Goal: Task Accomplishment & Management: Manage account settings

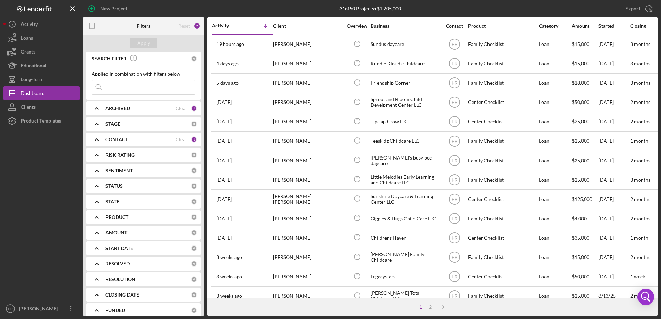
click at [117, 137] on b "CONTACT" at bounding box center [116, 140] width 22 height 6
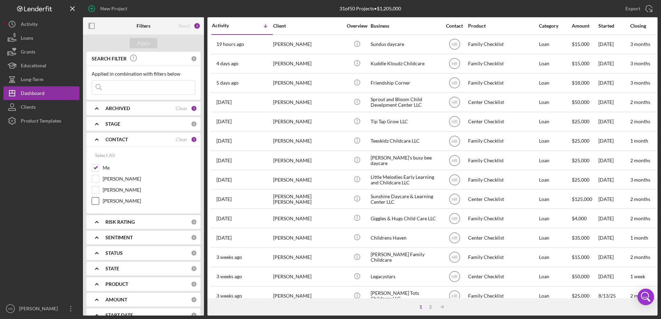
click at [109, 200] on label "[PERSON_NAME]" at bounding box center [149, 201] width 93 height 7
click at [99, 200] on input "[PERSON_NAME]" at bounding box center [95, 201] width 7 height 7
checkbox input "true"
click at [104, 165] on label "Me" at bounding box center [149, 167] width 93 height 7
click at [99, 165] on input "Me" at bounding box center [95, 167] width 7 height 7
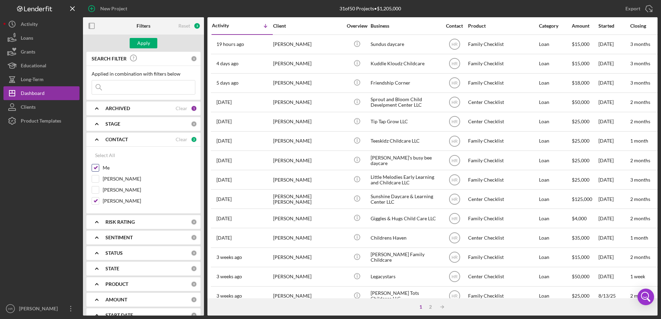
checkbox input "false"
click at [150, 41] on button "Apply" at bounding box center [144, 43] width 28 height 10
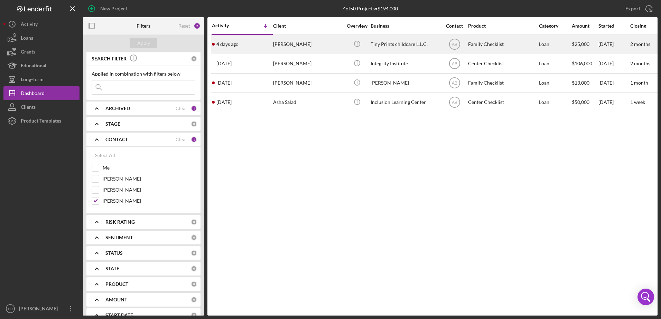
click at [410, 44] on div "Tiny Prints childcare L.L.C." at bounding box center [404, 44] width 69 height 18
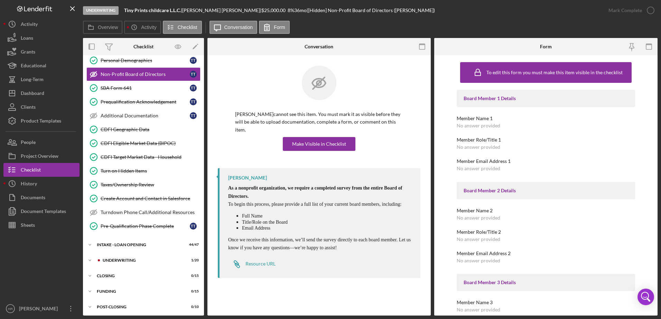
scroll to position [118, 0]
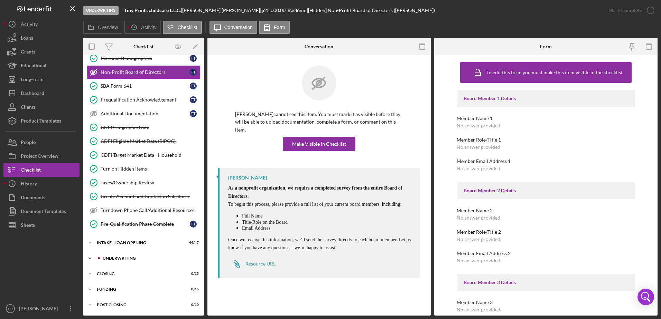
click at [127, 257] on div "UNDERWRITING" at bounding box center [149, 258] width 93 height 4
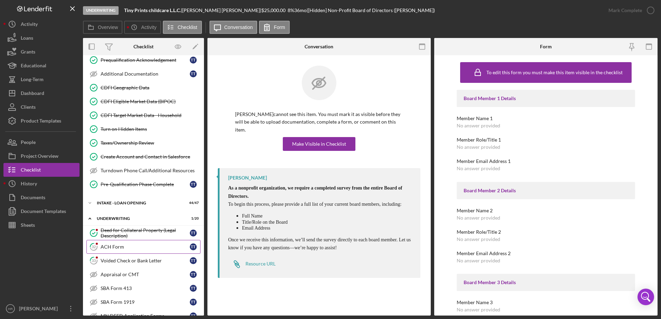
scroll to position [222, 0]
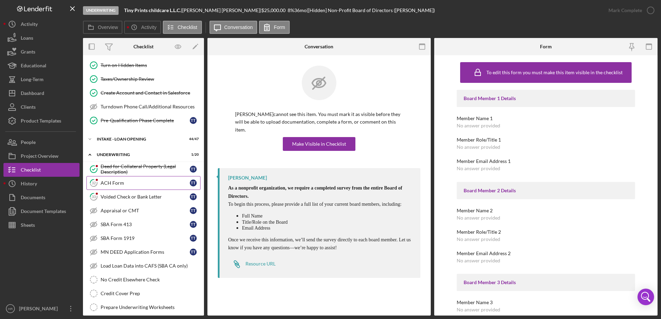
click at [122, 184] on div "ACH Form" at bounding box center [145, 183] width 89 height 6
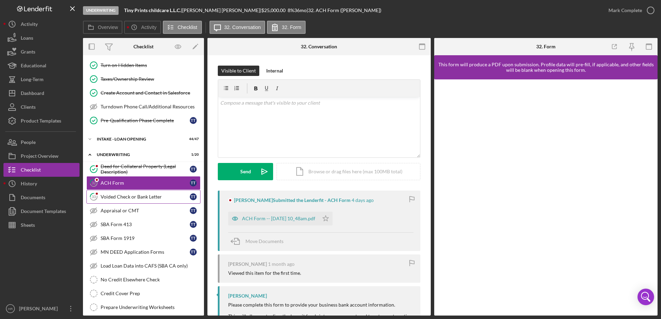
click at [113, 197] on div "Voided Check or Bank Letter" at bounding box center [145, 197] width 89 height 6
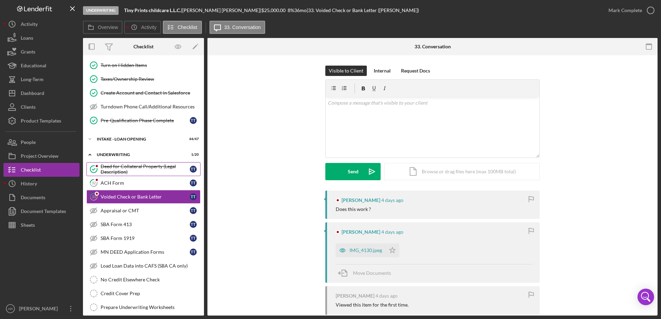
click at [107, 172] on div "Deed for Collateral Property (Legal Description)" at bounding box center [145, 169] width 89 height 11
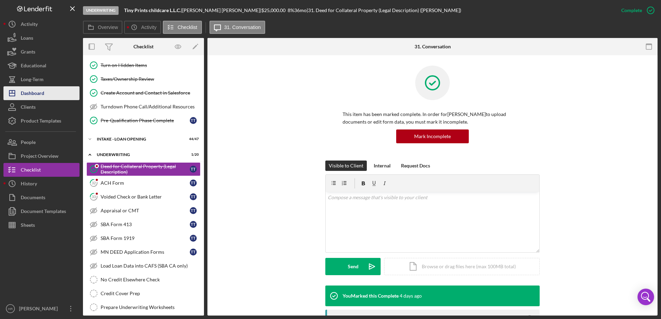
click at [34, 97] on div "Dashboard" at bounding box center [32, 94] width 23 height 16
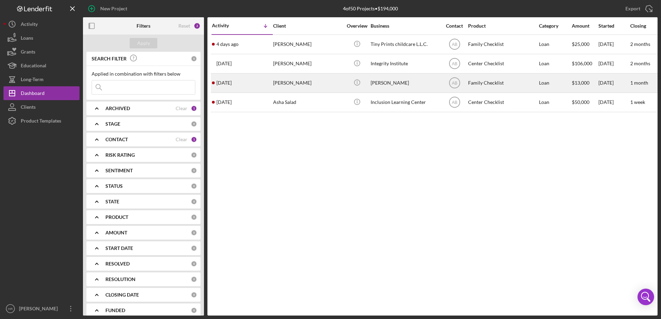
click at [384, 80] on div "[PERSON_NAME]" at bounding box center [404, 83] width 69 height 18
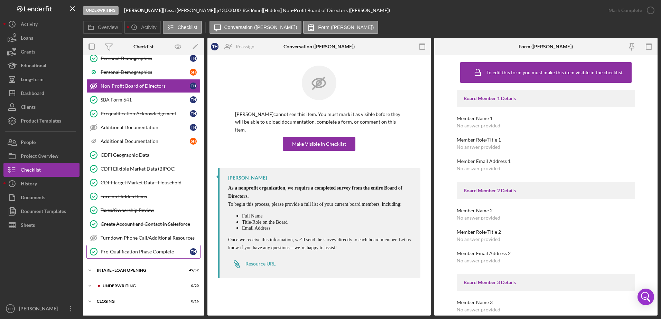
scroll to position [216, 0]
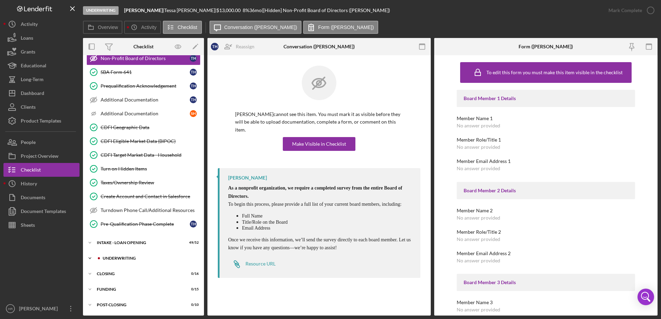
click at [127, 255] on div "Icon/Expander UNDERWRITING 0 / 20" at bounding box center [143, 259] width 121 height 14
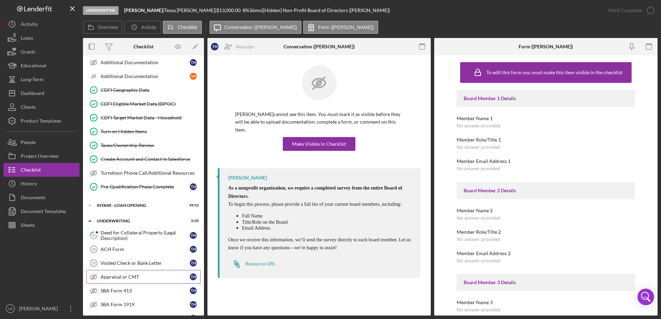
scroll to position [354, 0]
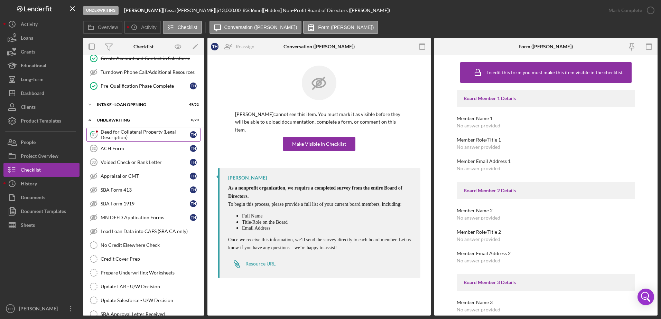
click at [121, 137] on div "Deed for Collateral Property (Legal Description)" at bounding box center [145, 134] width 89 height 11
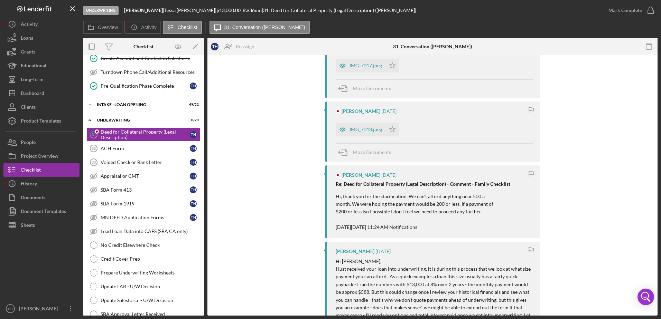
scroll to position [173, 0]
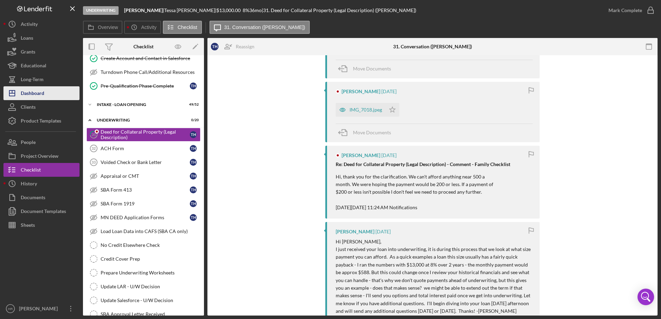
click at [40, 91] on div "Dashboard" at bounding box center [32, 94] width 23 height 16
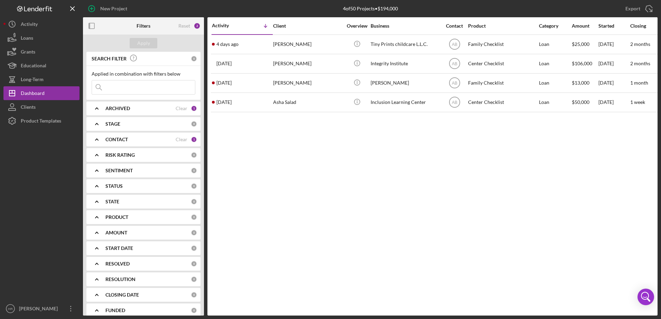
click at [133, 139] on div "CONTACT" at bounding box center [140, 140] width 70 height 6
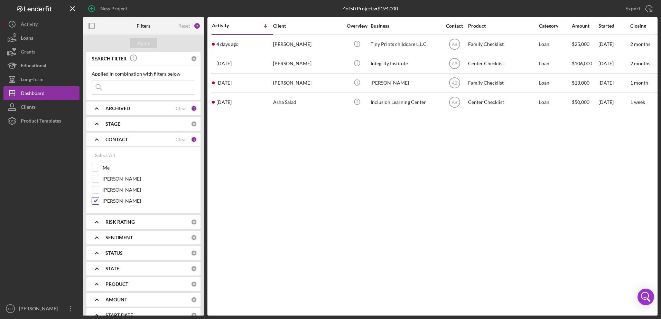
click at [99, 203] on div at bounding box center [96, 201] width 8 height 8
click at [96, 202] on input "[PERSON_NAME]" at bounding box center [95, 201] width 7 height 7
checkbox input "false"
click at [94, 168] on input "Me" at bounding box center [95, 167] width 7 height 7
checkbox input "true"
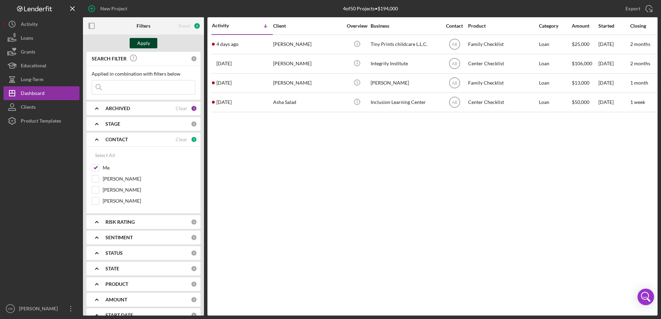
click at [142, 45] on div "Apply" at bounding box center [143, 43] width 13 height 10
